Goal: Go to known website: Go to known website

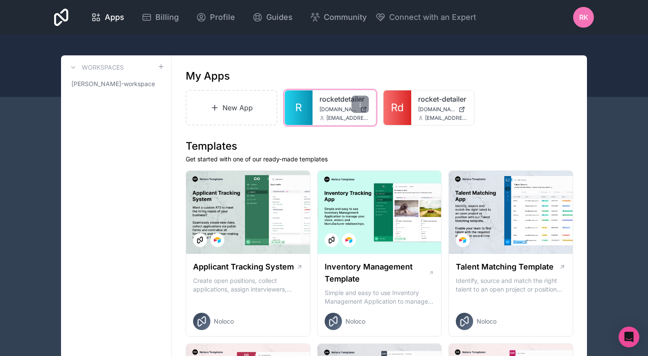
click at [330, 101] on link "rocketdetailer" at bounding box center [344, 99] width 49 height 10
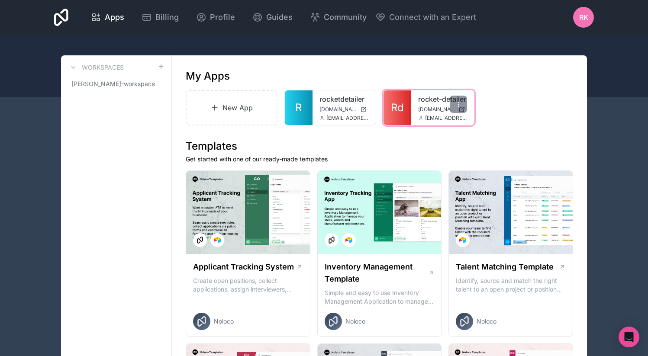
click at [434, 102] on link "rocket-detailer" at bounding box center [442, 99] width 49 height 10
